Goal: Find specific page/section: Find specific page/section

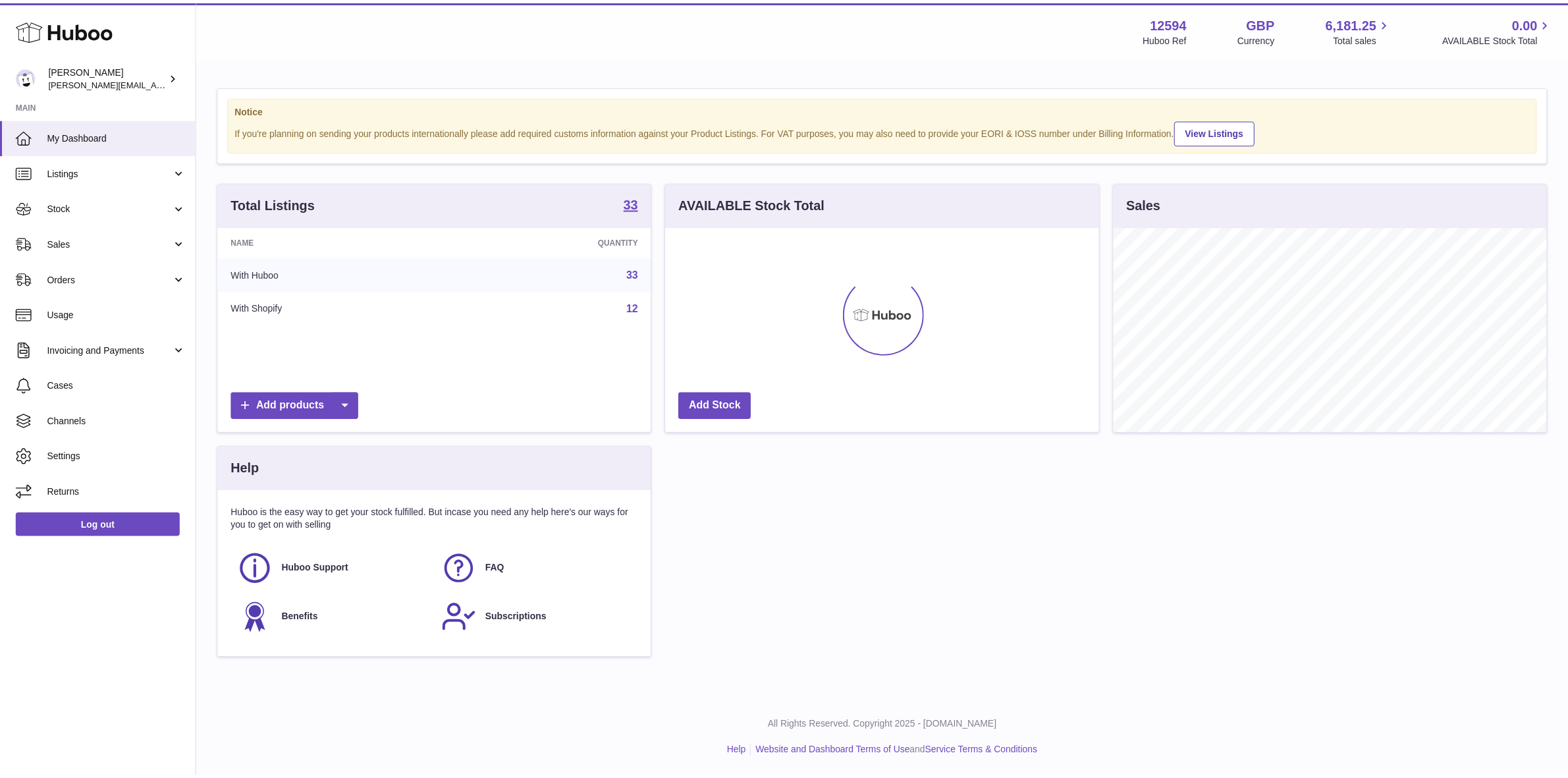
scroll to position [205, 437]
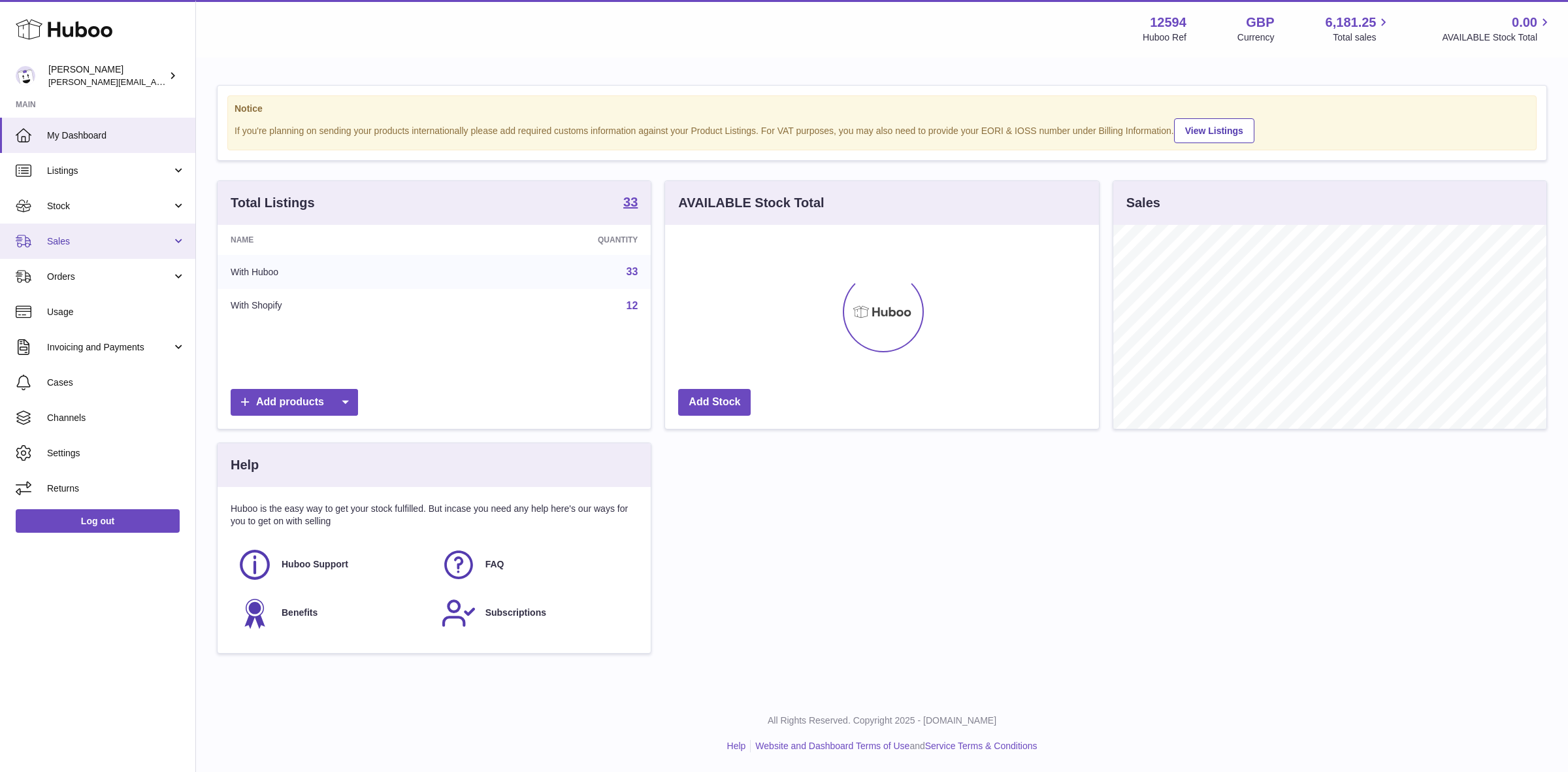
click at [53, 239] on span "Sales" at bounding box center [109, 241] width 125 height 13
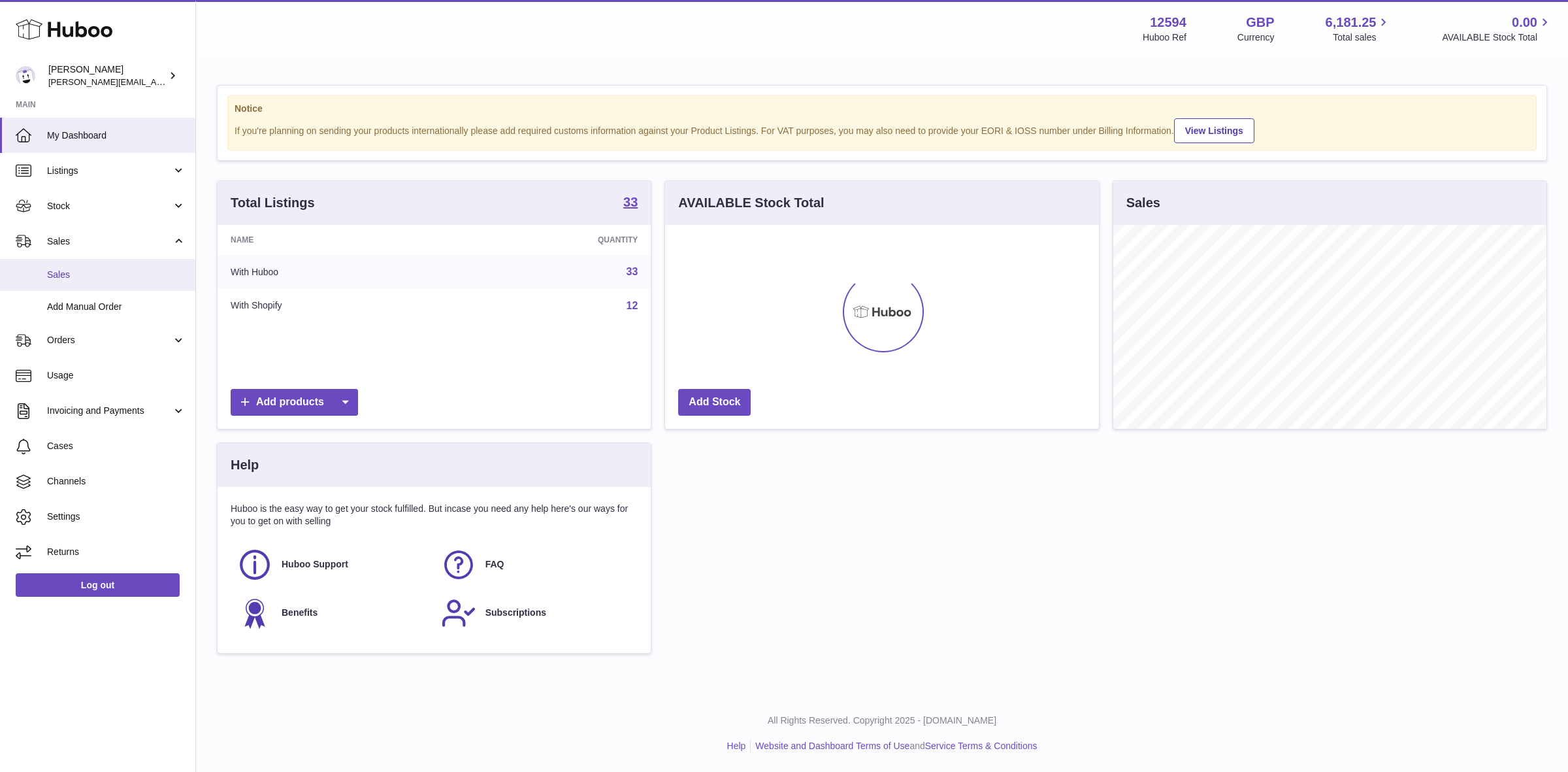
click at [63, 272] on span "Sales" at bounding box center [116, 275] width 138 height 13
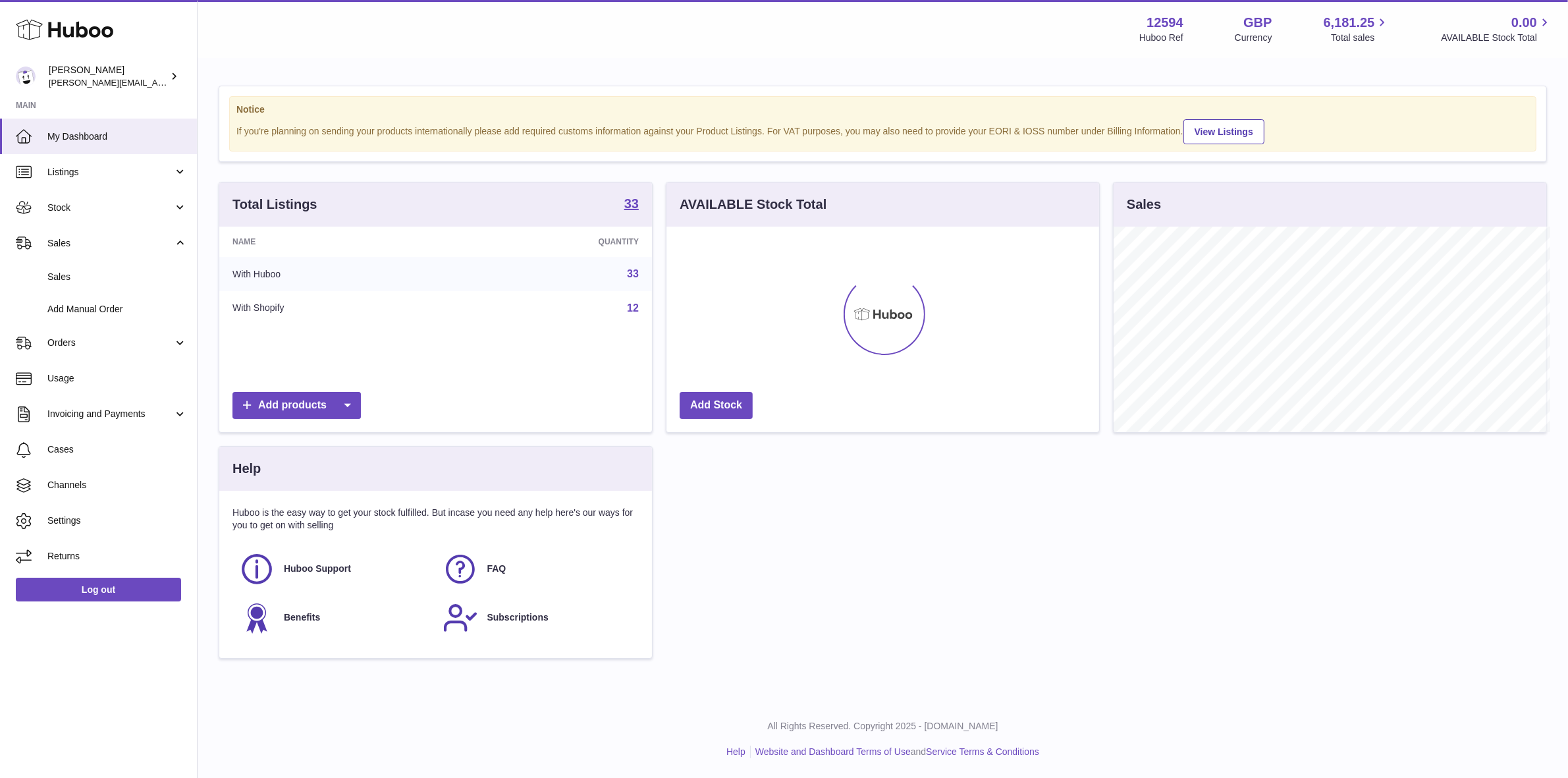
scroll to position [658290, 658094]
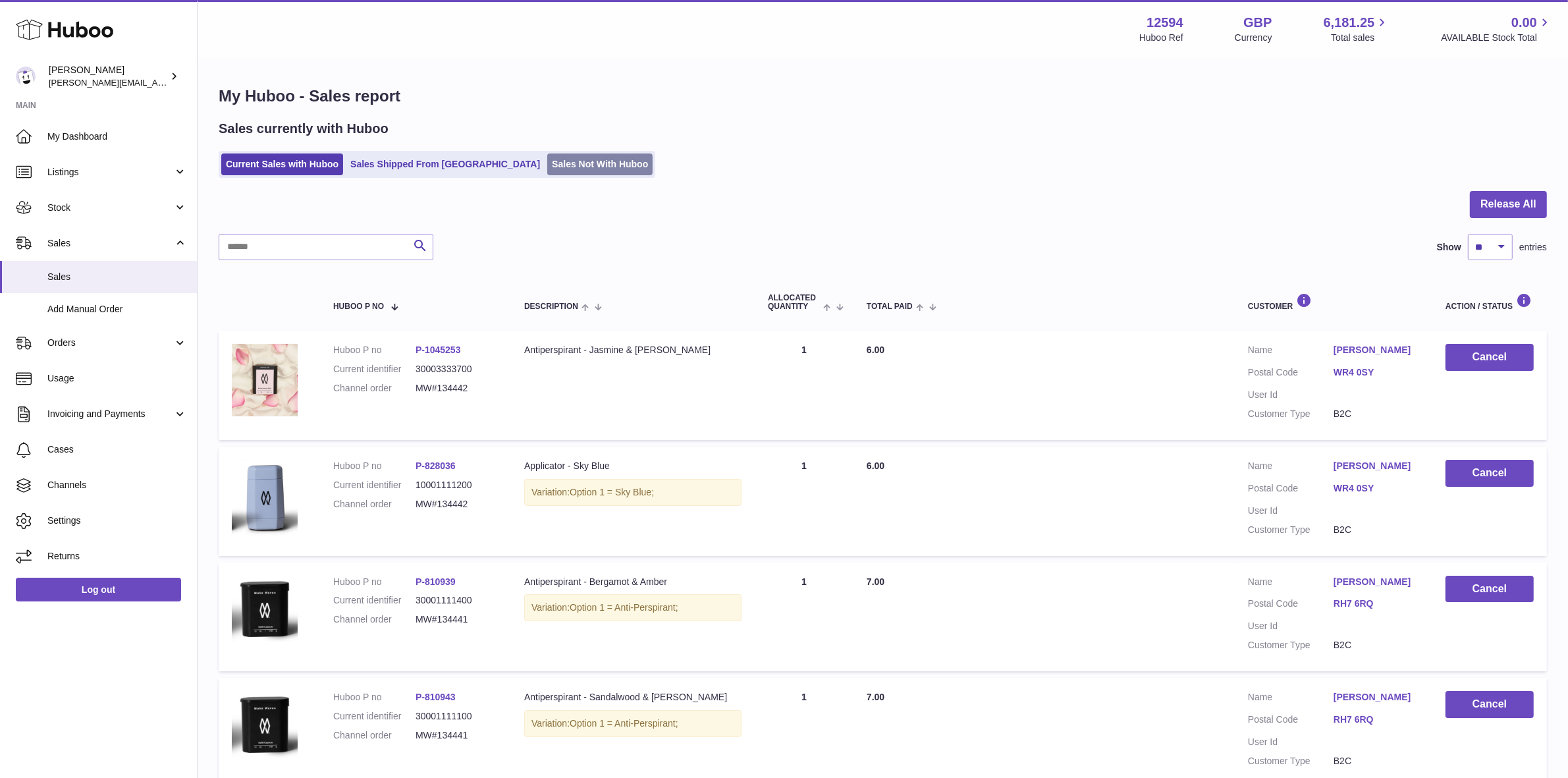
click at [564, 169] on link "Sales Not With Huboo" at bounding box center [599, 164] width 106 height 22
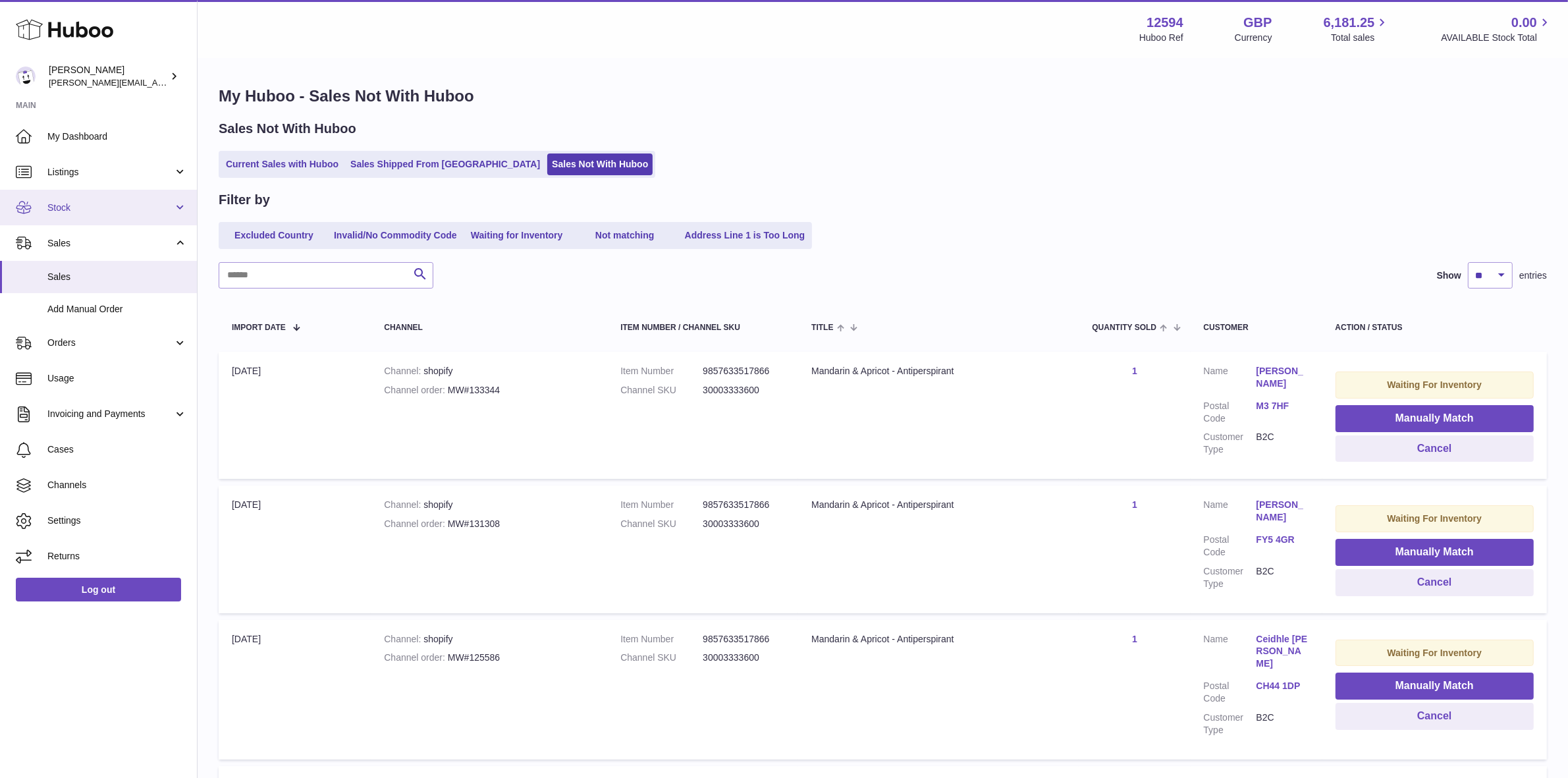
click at [68, 203] on span "Stock" at bounding box center [110, 208] width 126 height 13
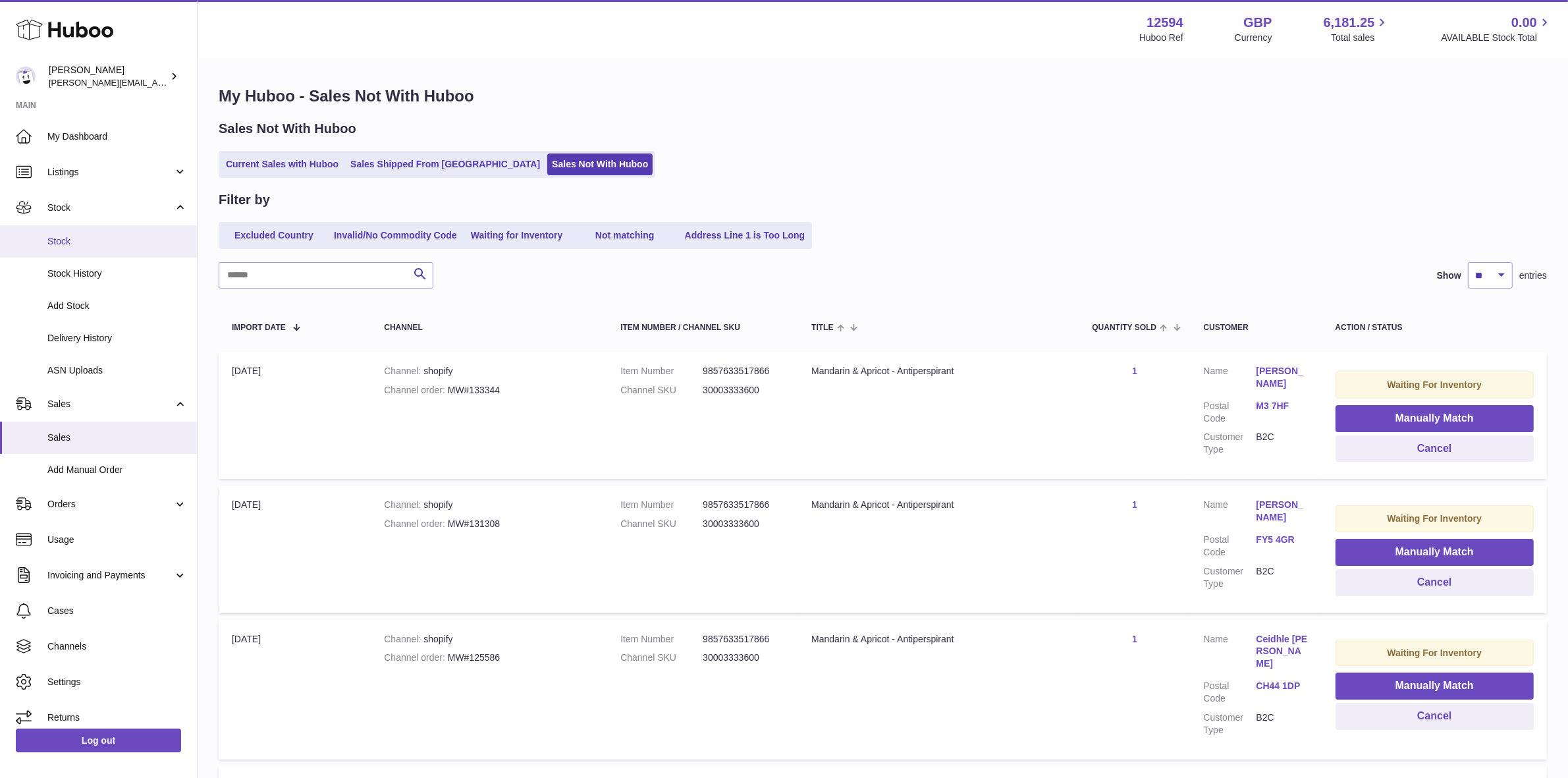
click at [54, 241] on span "Stock" at bounding box center [117, 241] width 139 height 13
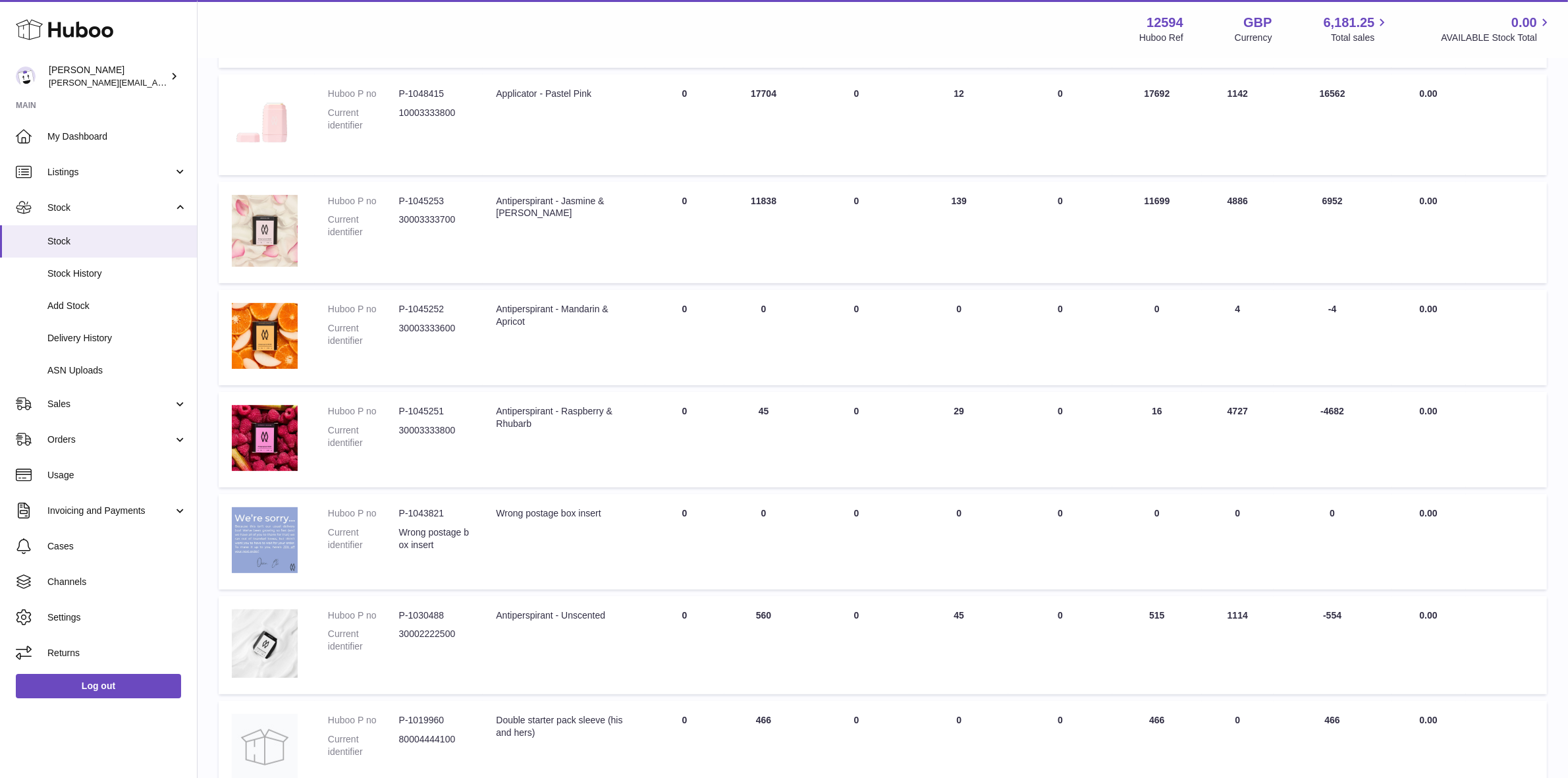
scroll to position [657, 0]
